Goal: Task Accomplishment & Management: Complete application form

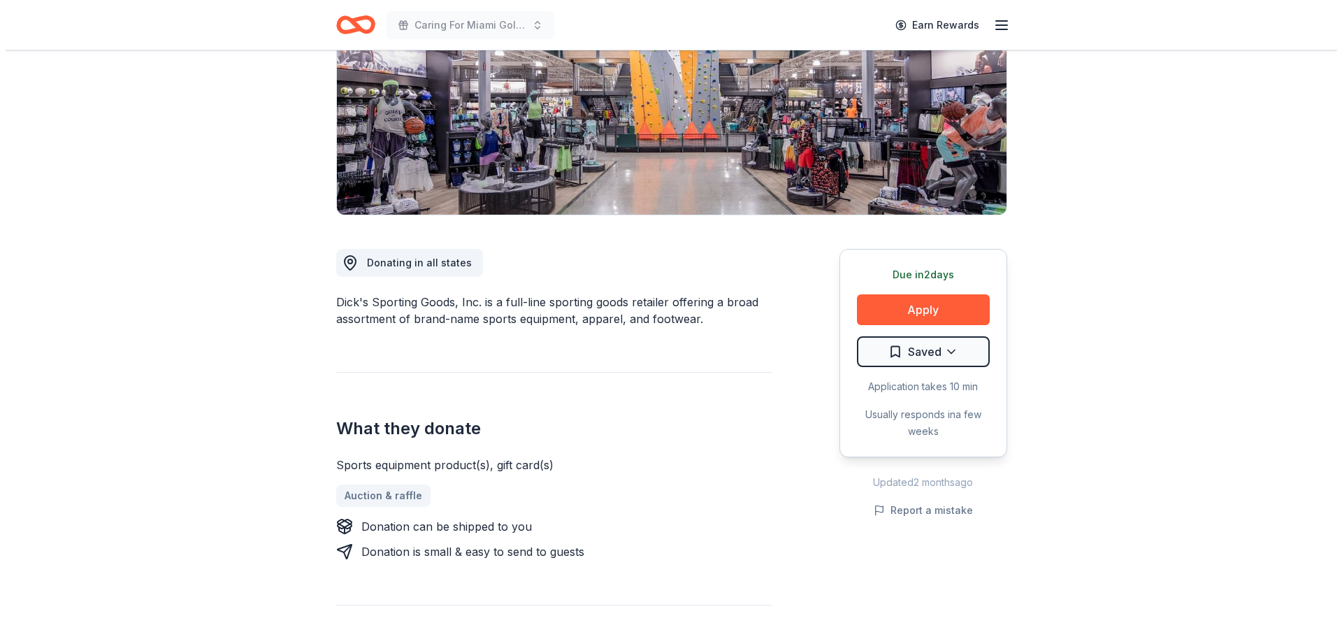
scroll to position [419, 0]
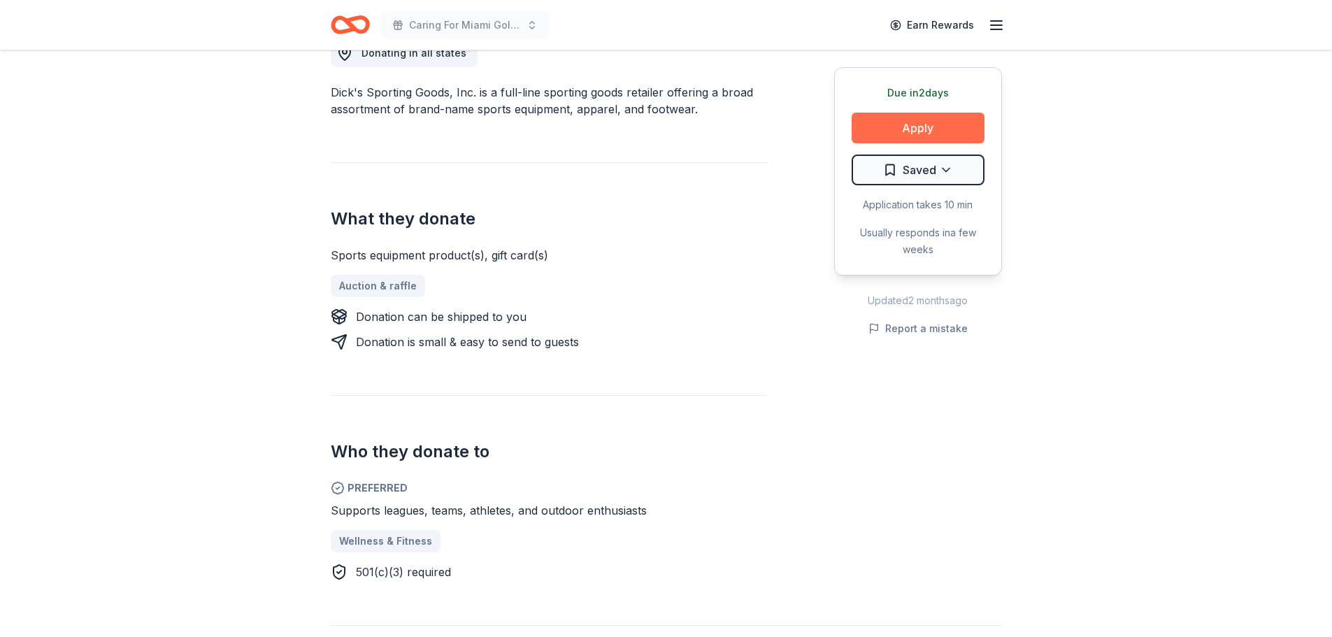
click at [918, 136] on button "Apply" at bounding box center [918, 128] width 133 height 31
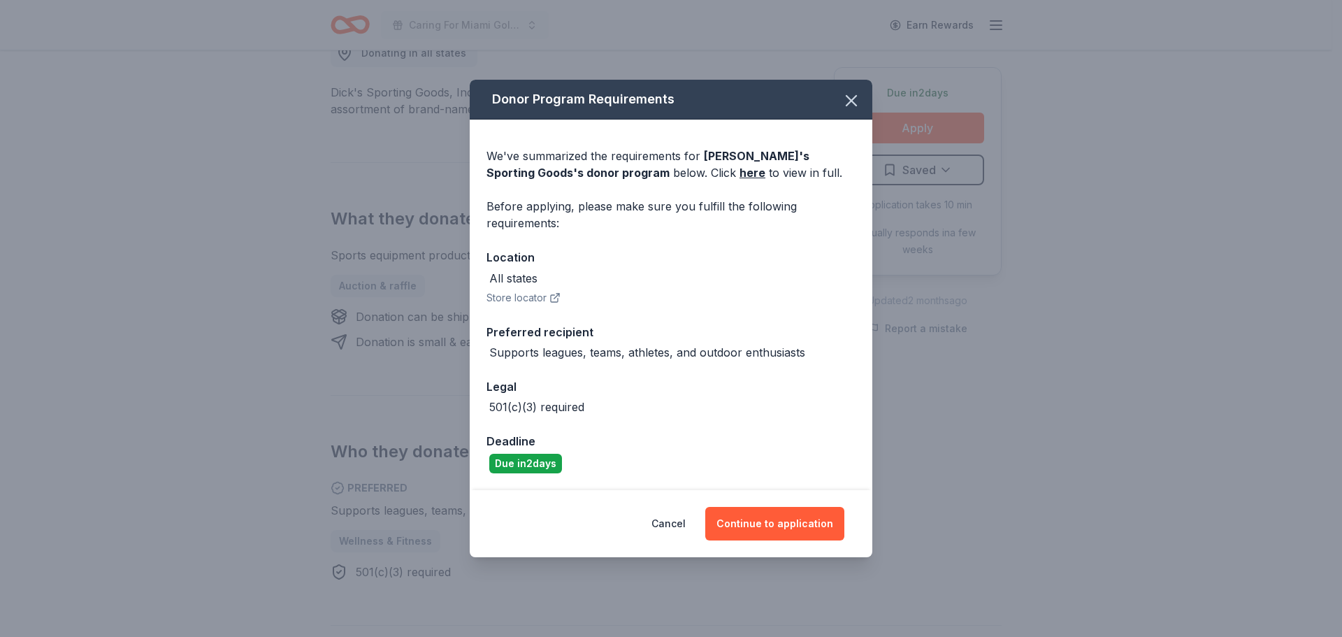
click at [760, 504] on div "Cancel Continue to application" at bounding box center [671, 523] width 403 height 67
click at [792, 525] on button "Continue to application" at bounding box center [774, 524] width 139 height 34
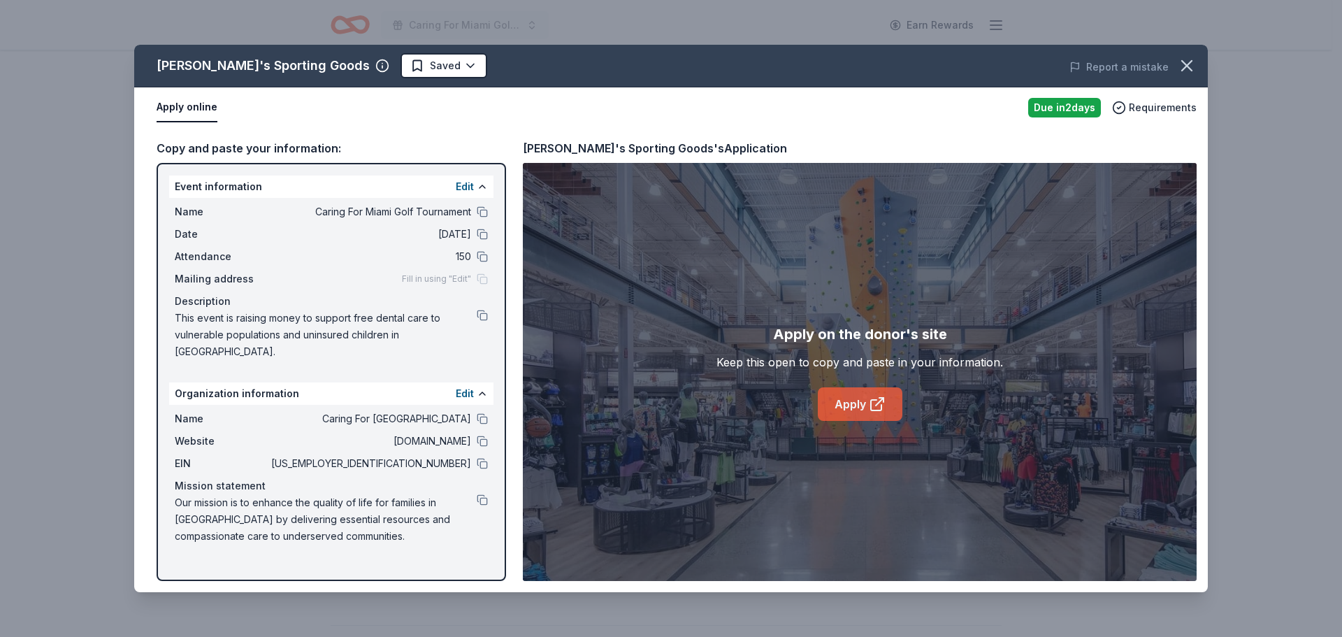
click at [861, 413] on link "Apply" at bounding box center [860, 404] width 85 height 34
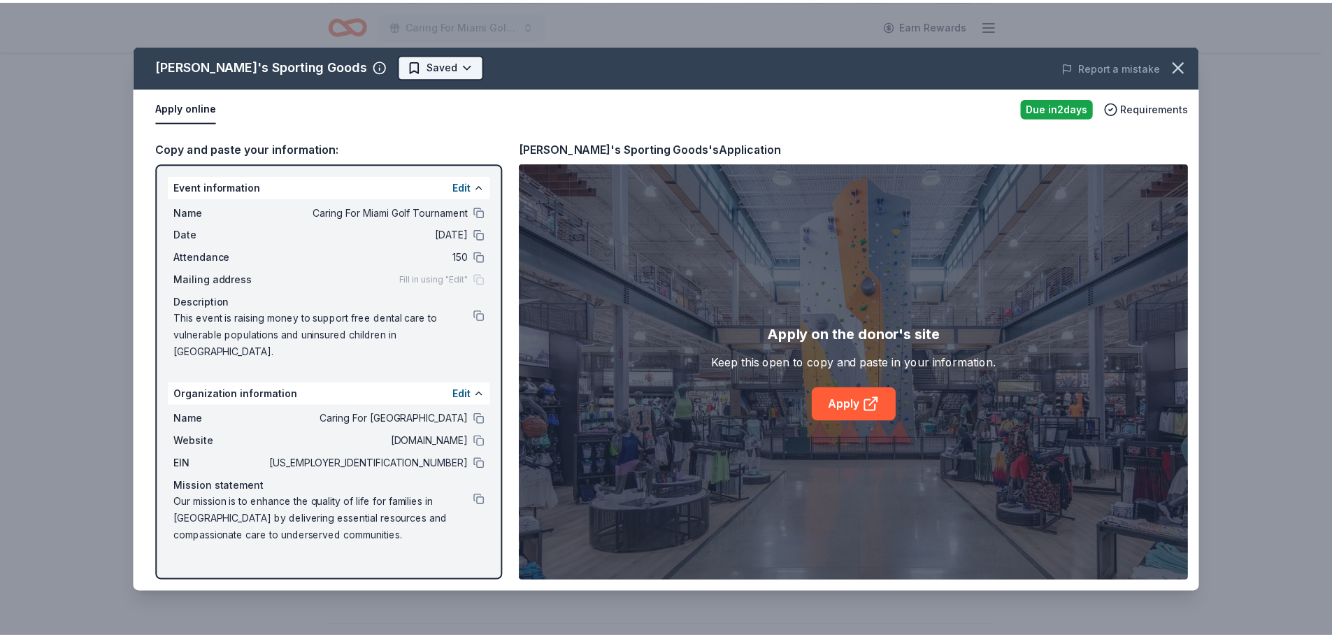
scroll to position [0, 0]
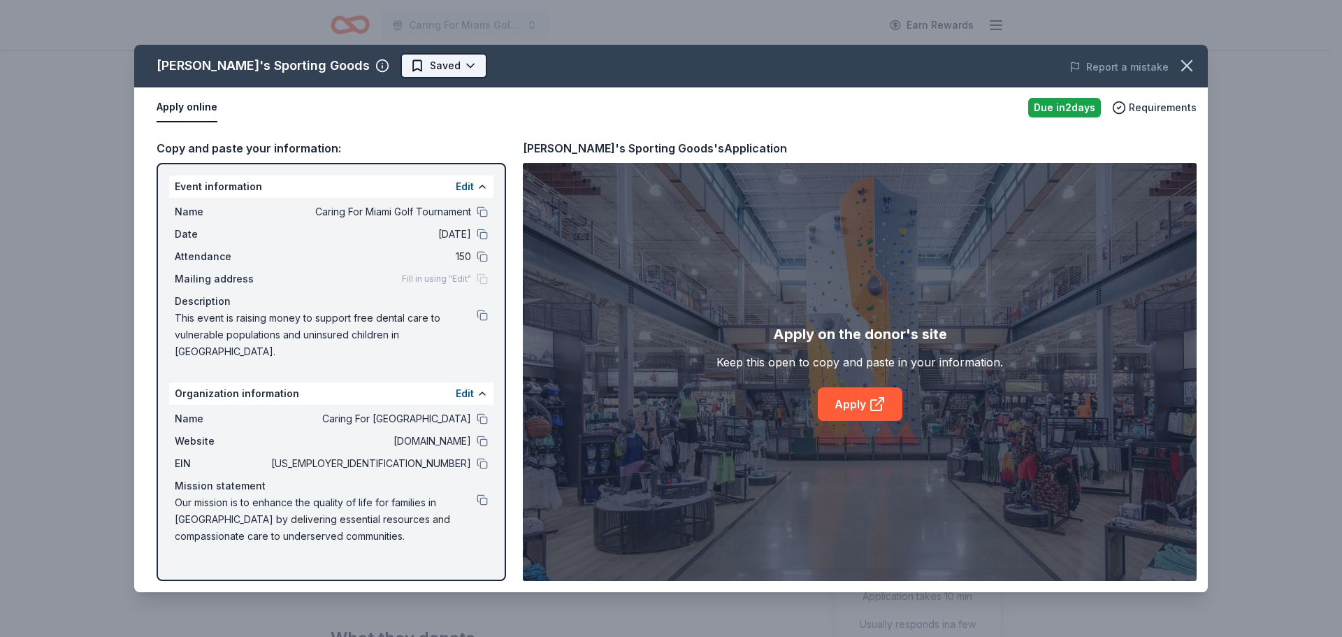
click at [372, 63] on html "Caring For Miami Golf Tournament Earn Rewards Due in 2 days Share Dick's Sporti…" at bounding box center [671, 318] width 1342 height 637
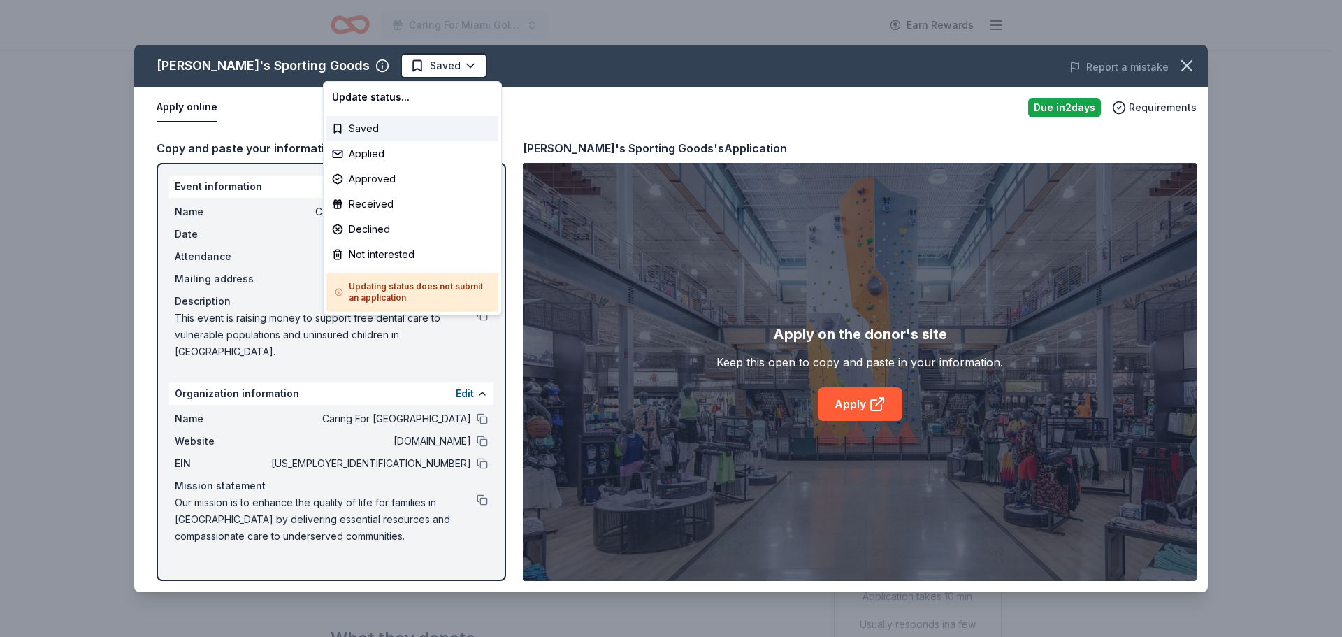
click at [473, 289] on h5 "Updating status does not submit an application" at bounding box center [412, 292] width 155 height 22
click at [1184, 66] on html "Caring For Miami Golf Tournament Earn Rewards Due in 2 days Share Dick's Sporti…" at bounding box center [671, 318] width 1342 height 637
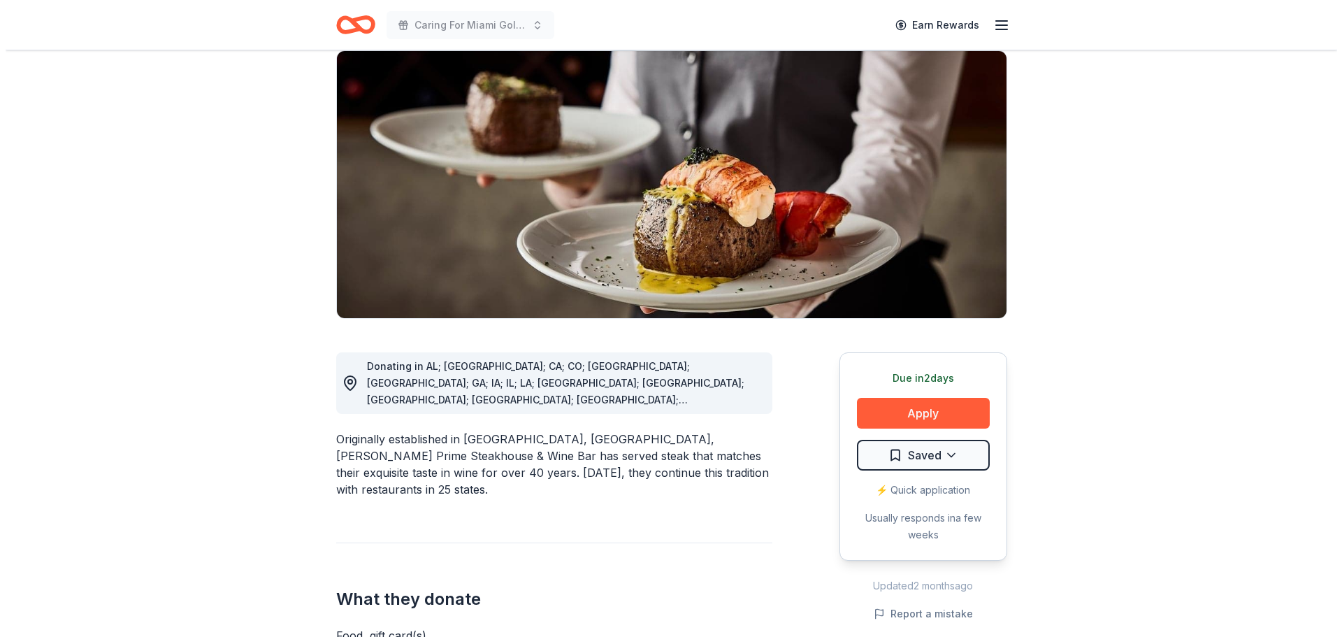
scroll to position [140, 0]
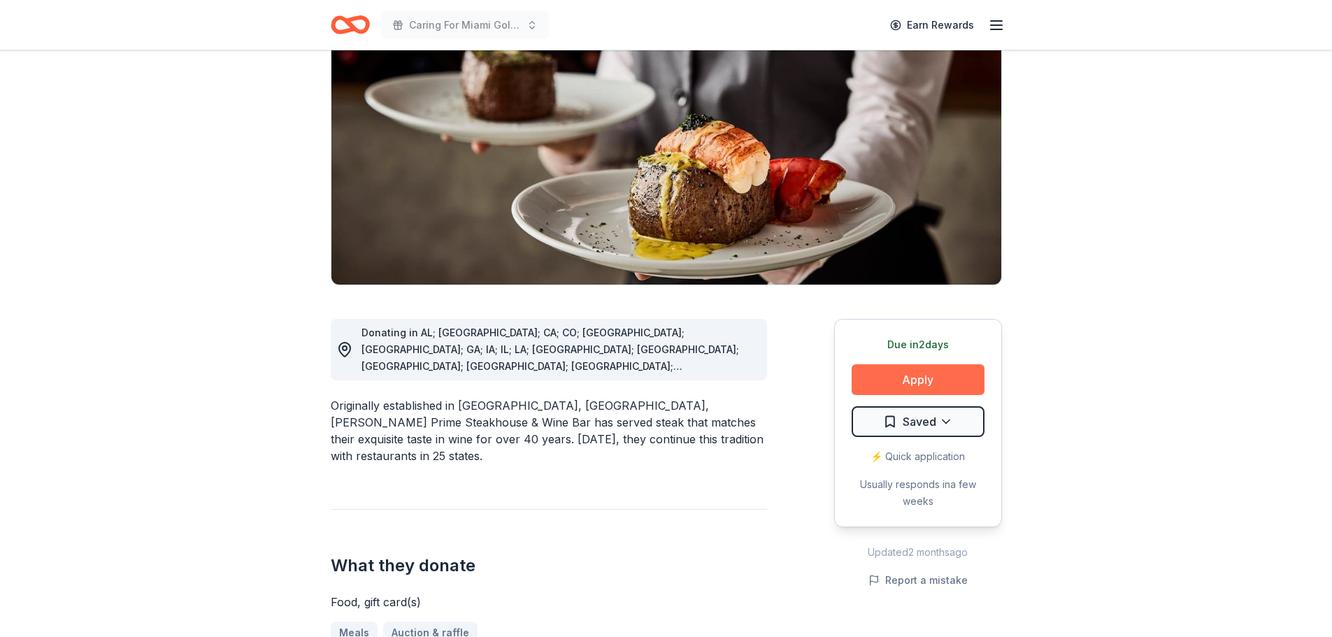
click at [886, 379] on button "Apply" at bounding box center [918, 379] width 133 height 31
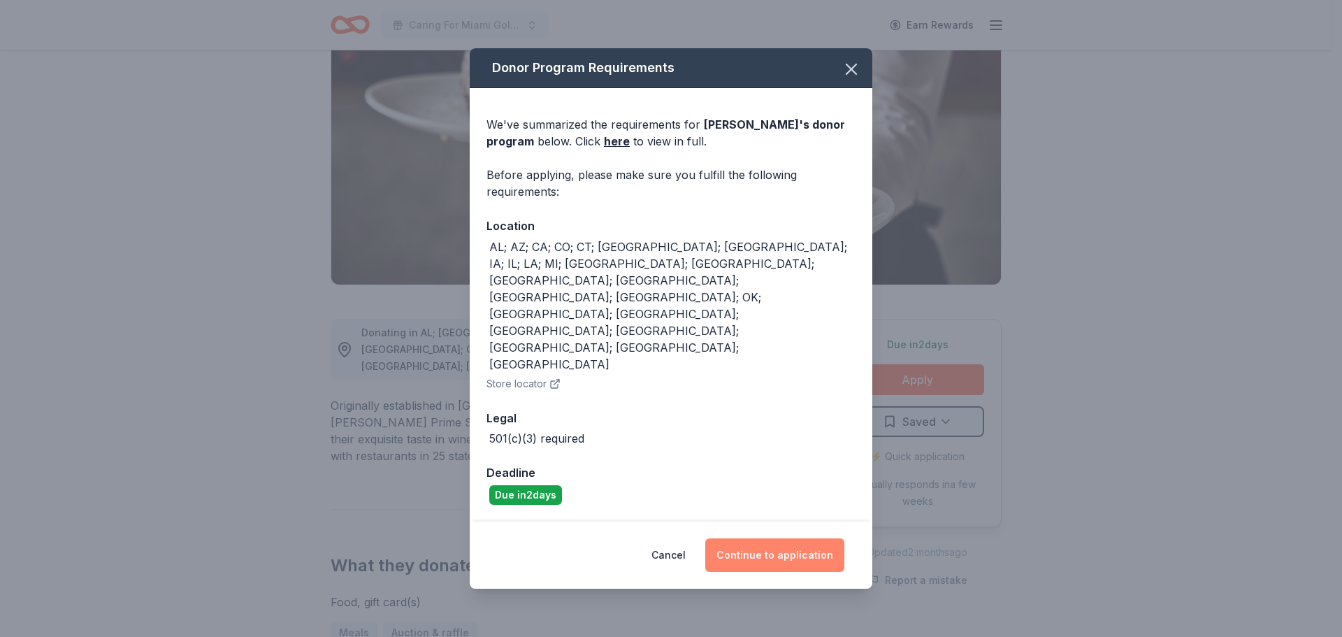
click at [759, 538] on button "Continue to application" at bounding box center [774, 555] width 139 height 34
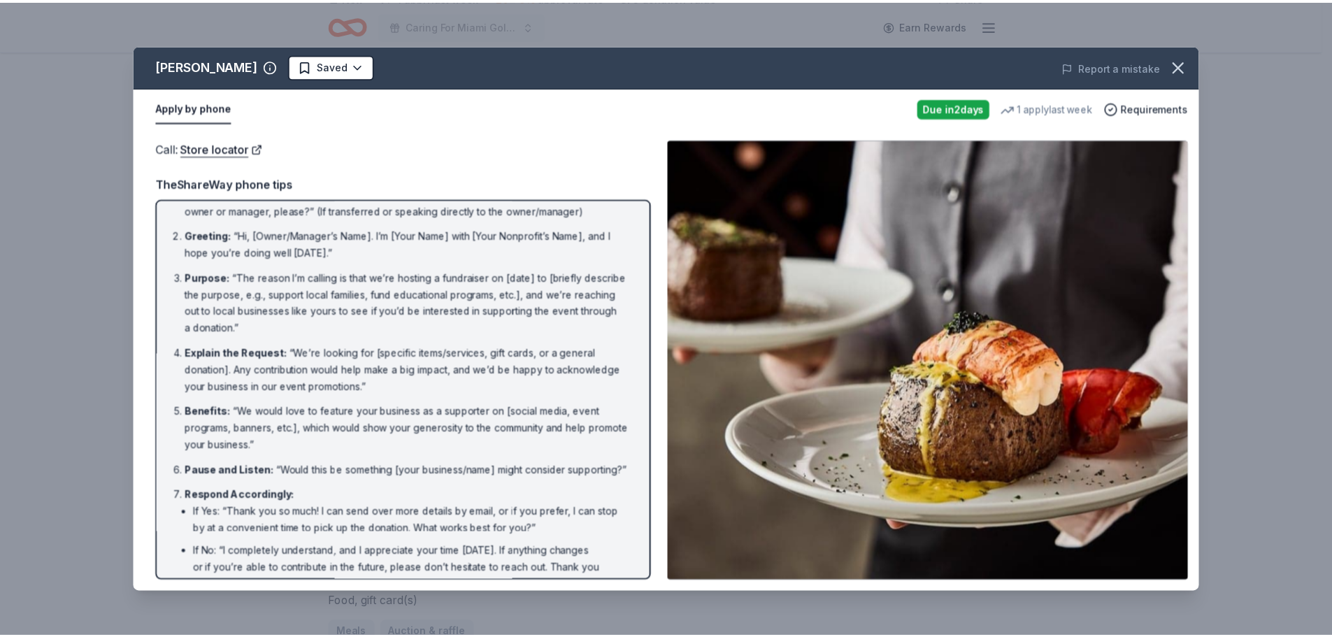
scroll to position [0, 0]
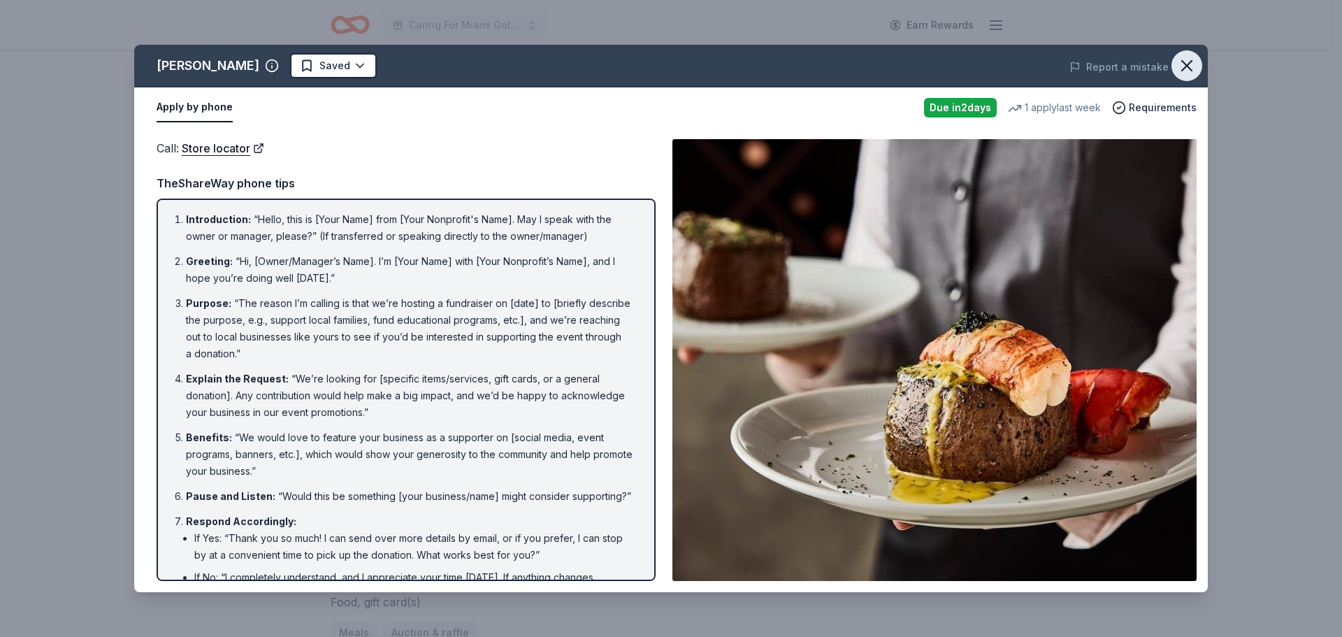
click at [1190, 72] on icon "button" at bounding box center [1187, 66] width 20 height 20
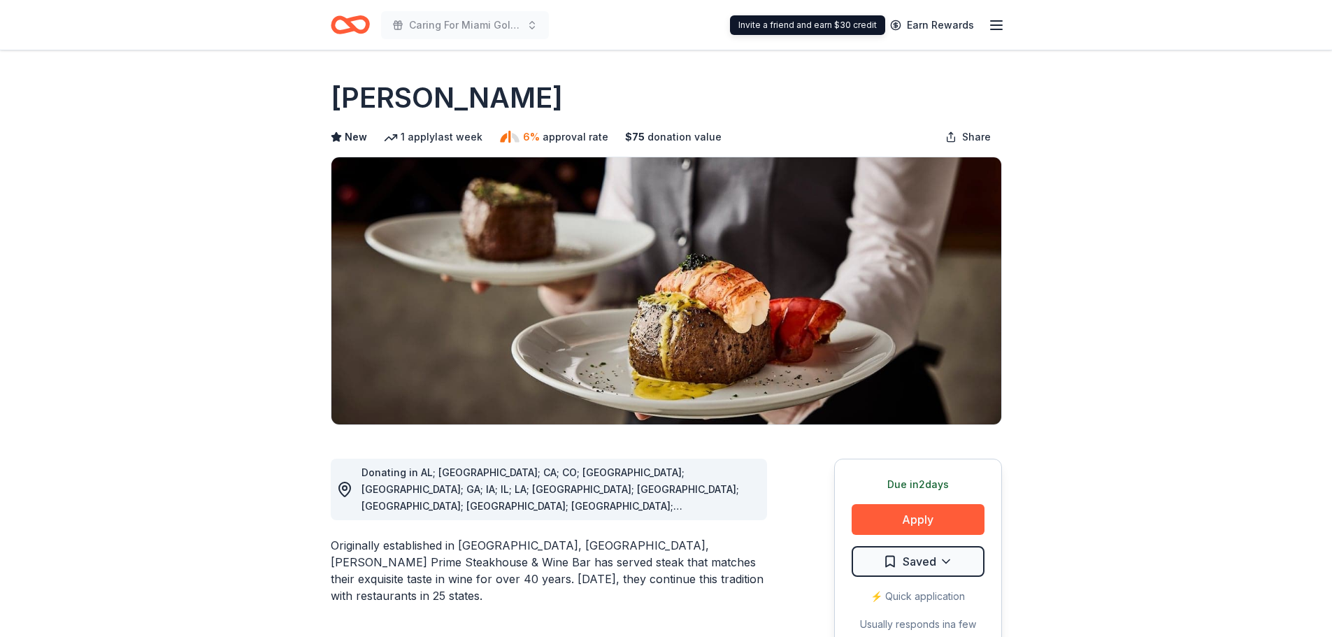
click at [1017, 18] on div "Caring For Miami Golf Tournament Earn Rewards" at bounding box center [666, 25] width 716 height 50
click at [1011, 24] on div "Caring For Miami Golf Tournament Earn Rewards" at bounding box center [666, 25] width 716 height 50
click at [1003, 27] on div "Caring For Miami Golf Tournament Earn Rewards" at bounding box center [666, 25] width 716 height 50
click at [1002, 27] on icon "button" at bounding box center [996, 25] width 17 height 17
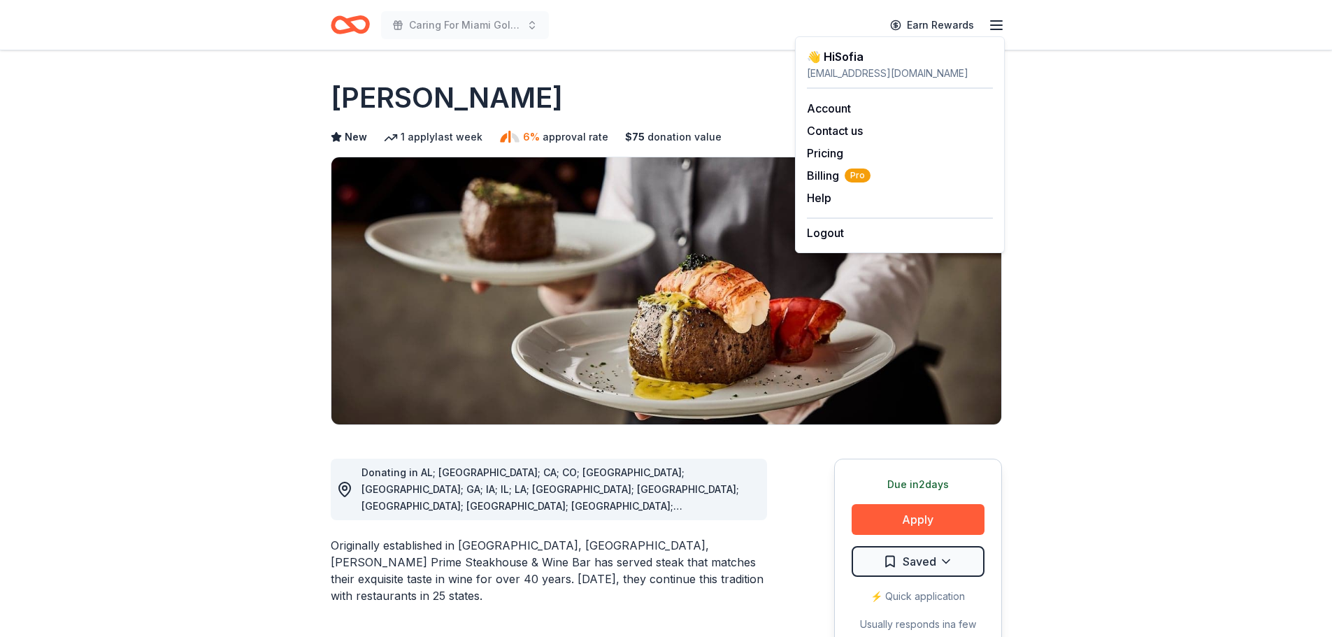
click at [660, 111] on div "[PERSON_NAME]" at bounding box center [666, 97] width 671 height 39
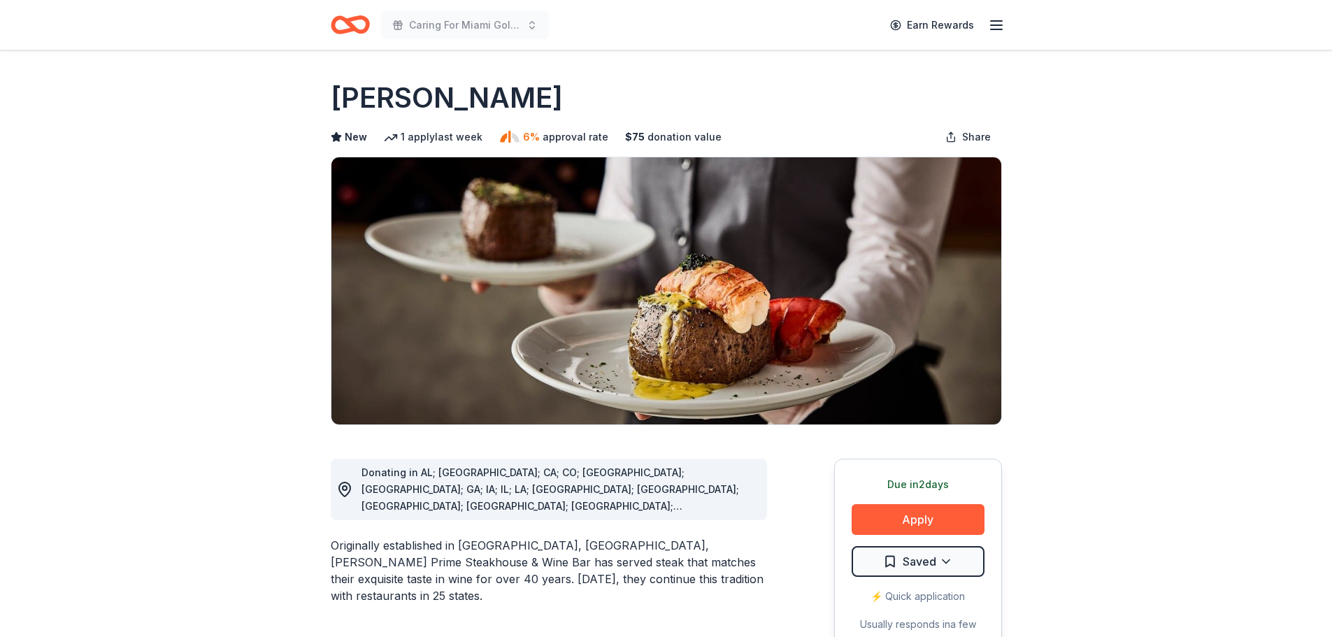
click at [395, 94] on h1 "[PERSON_NAME]" at bounding box center [447, 97] width 232 height 39
click at [348, 135] on span "New" at bounding box center [356, 137] width 22 height 17
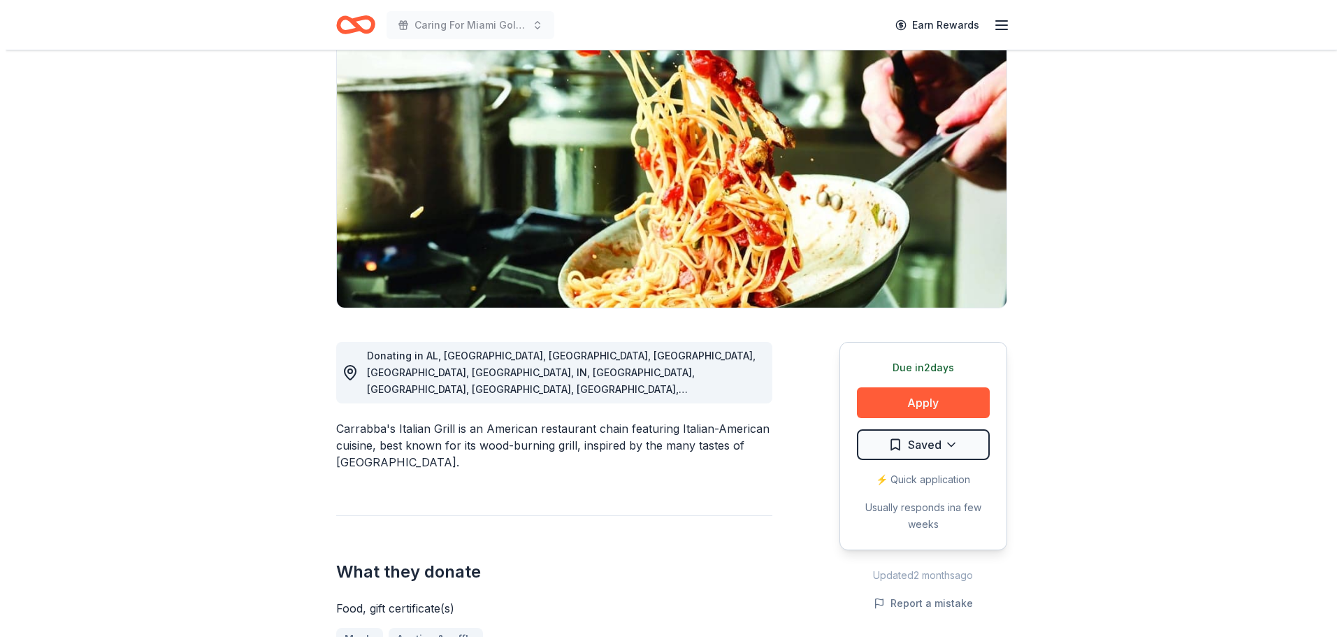
scroll to position [140, 0]
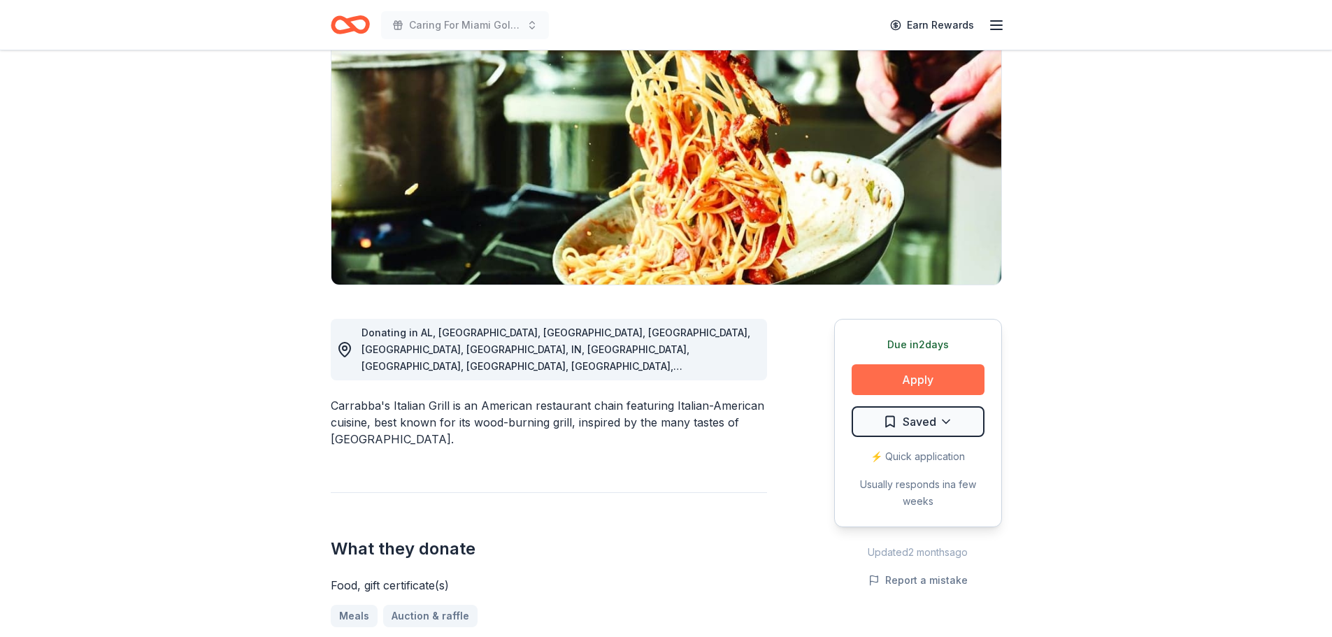
click at [894, 370] on button "Apply" at bounding box center [918, 379] width 133 height 31
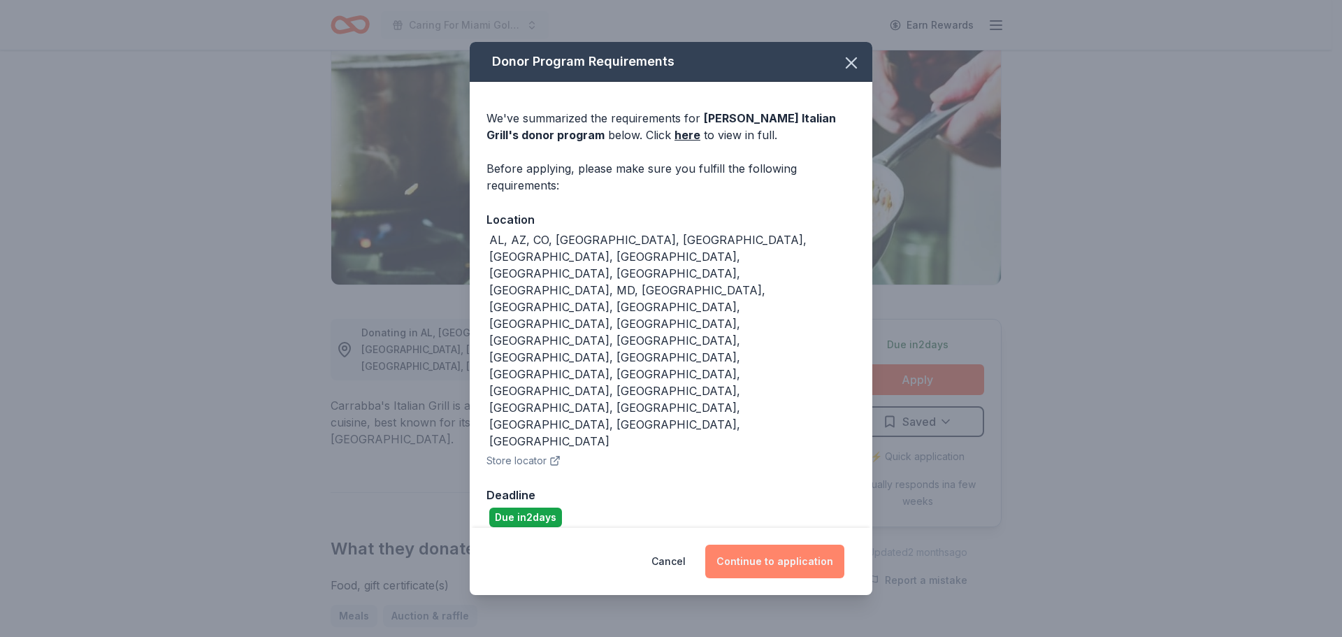
click at [786, 545] on button "Continue to application" at bounding box center [774, 562] width 139 height 34
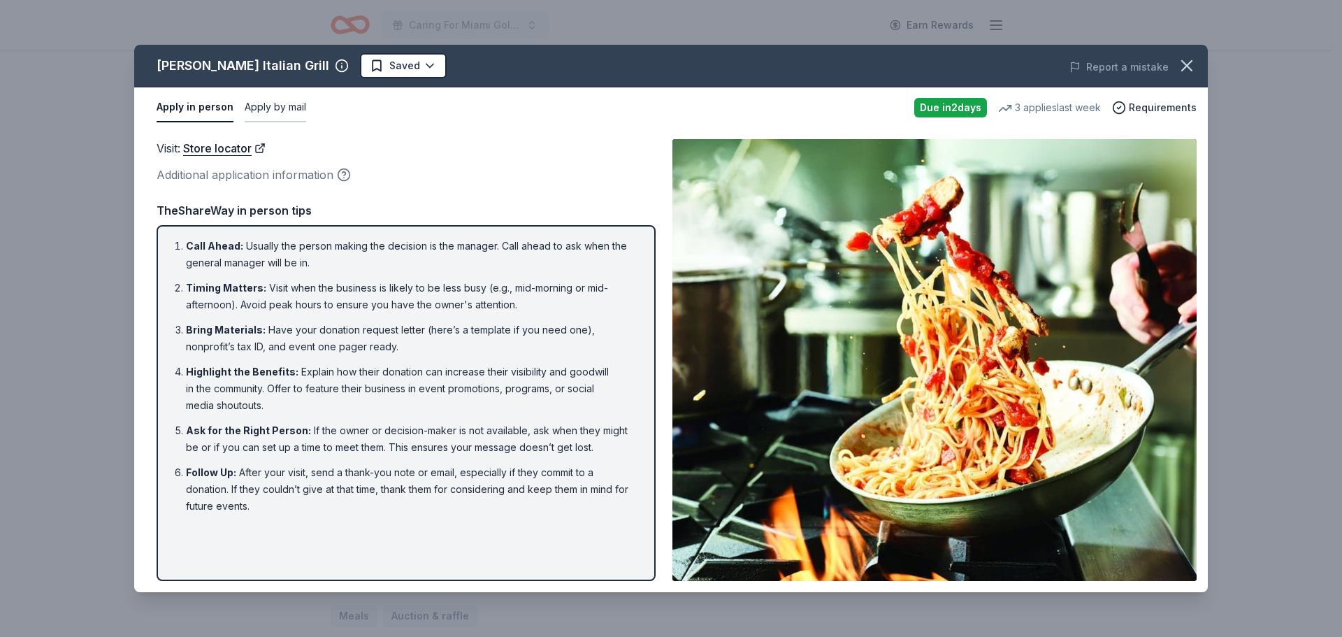
click at [283, 109] on button "Apply by mail" at bounding box center [276, 107] width 62 height 29
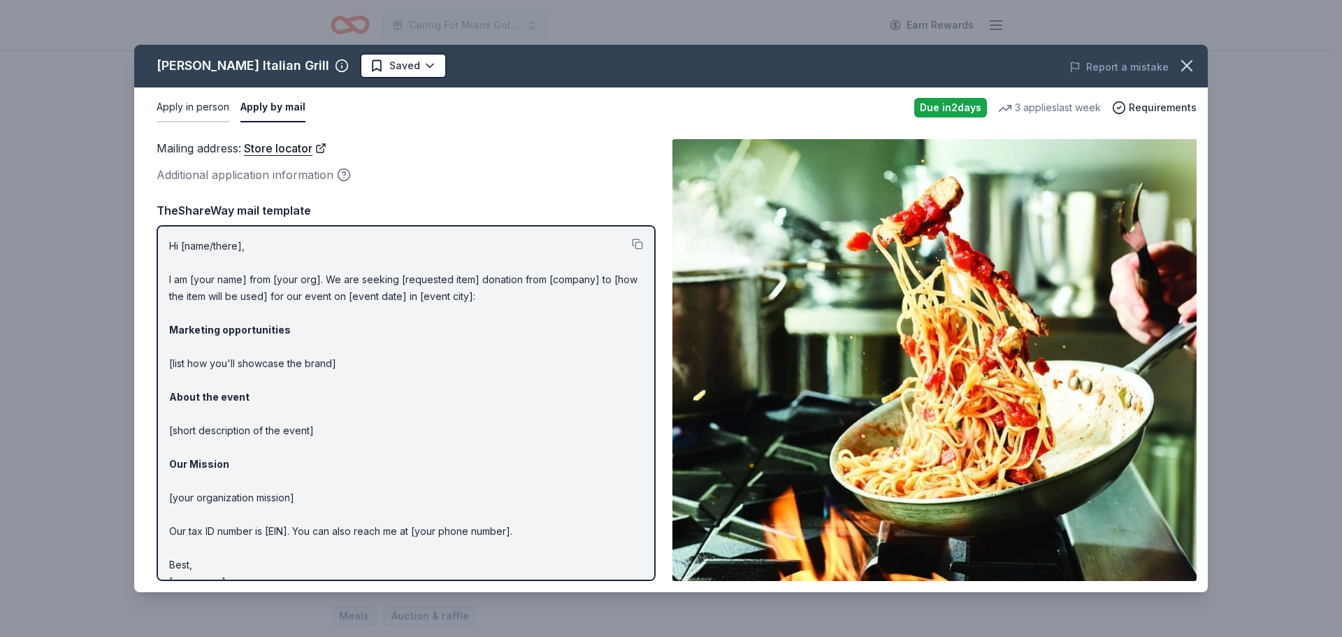
click at [225, 111] on button "Apply in person" at bounding box center [193, 107] width 73 height 29
